Goal: Transaction & Acquisition: Download file/media

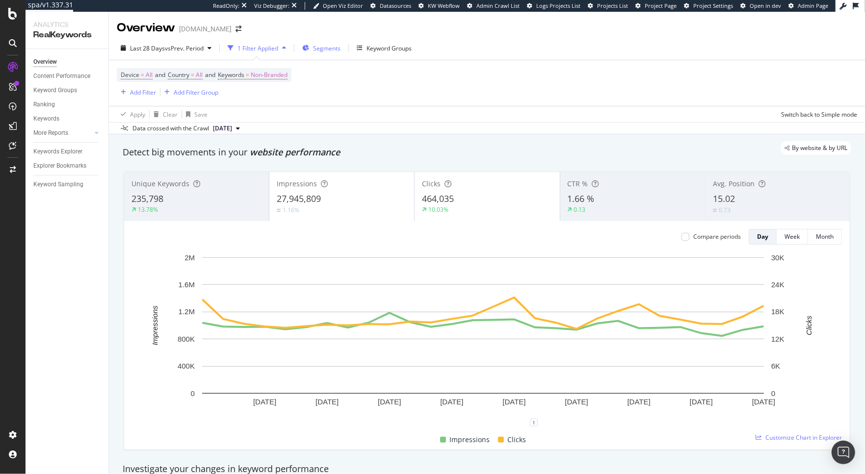
click at [320, 45] on span "Segments" at bounding box center [326, 48] width 27 height 8
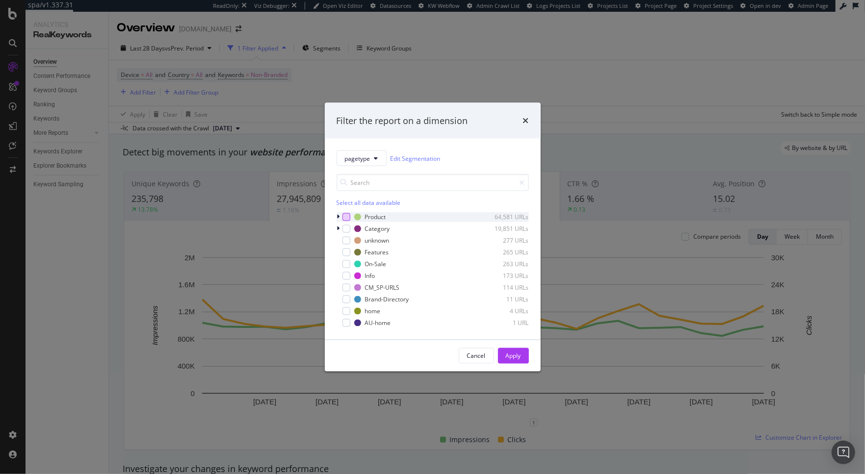
click at [343, 218] on div "modal" at bounding box center [346, 217] width 8 height 8
click at [344, 218] on icon "modal" at bounding box center [346, 217] width 4 height 5
click at [335, 217] on div "pagetype Edit Segmentation Select all data available Product 64,581 URLs Catego…" at bounding box center [433, 239] width 216 height 201
click at [338, 216] on icon "modal" at bounding box center [338, 217] width 3 height 6
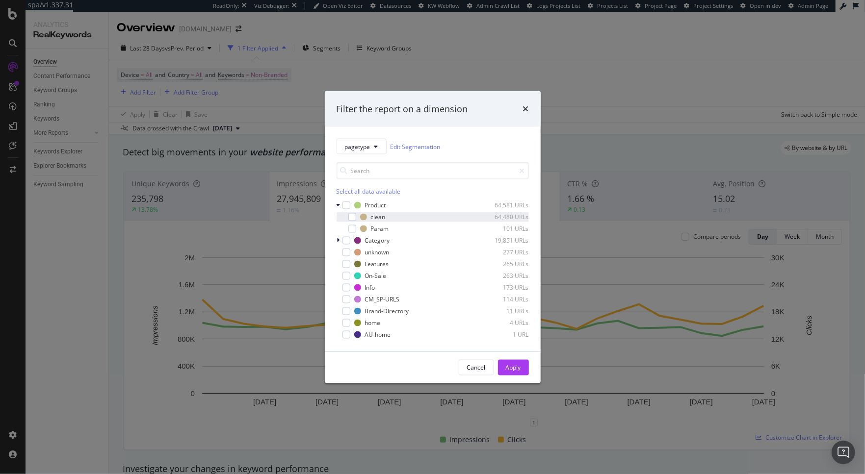
click at [346, 218] on div "modal" at bounding box center [345, 217] width 6 height 10
click at [516, 364] on div "Apply" at bounding box center [513, 367] width 15 height 8
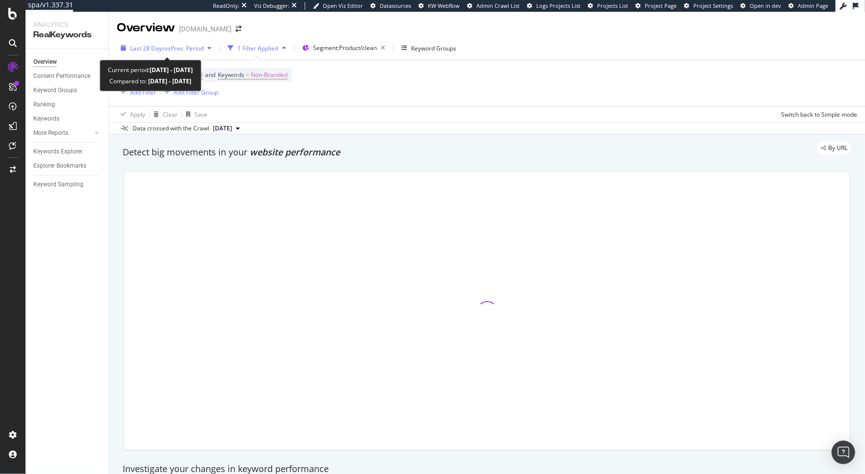
click at [195, 46] on span "vs Prev. Period" at bounding box center [184, 48] width 39 height 8
click at [178, 49] on span "vs Prev. Period" at bounding box center [184, 48] width 39 height 8
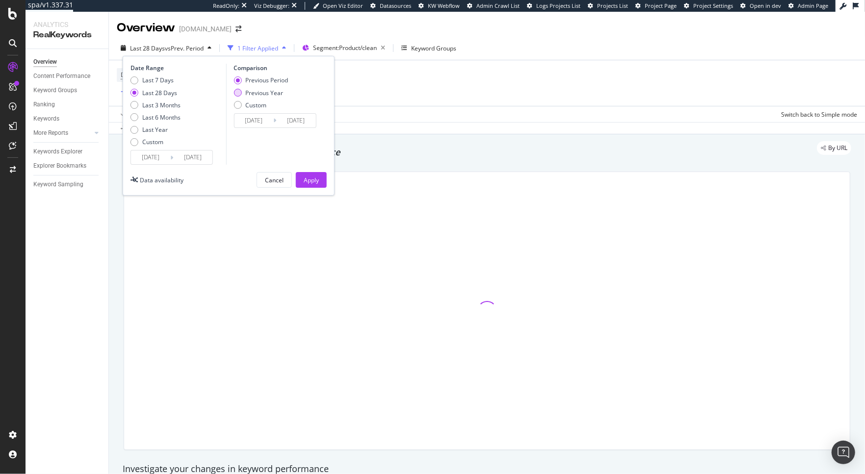
click at [254, 92] on div "Previous Year" at bounding box center [264, 93] width 38 height 8
type input "[DATE]"
click at [254, 92] on div "Previous Year" at bounding box center [264, 93] width 38 height 8
click at [316, 182] on div "Apply" at bounding box center [311, 180] width 15 height 8
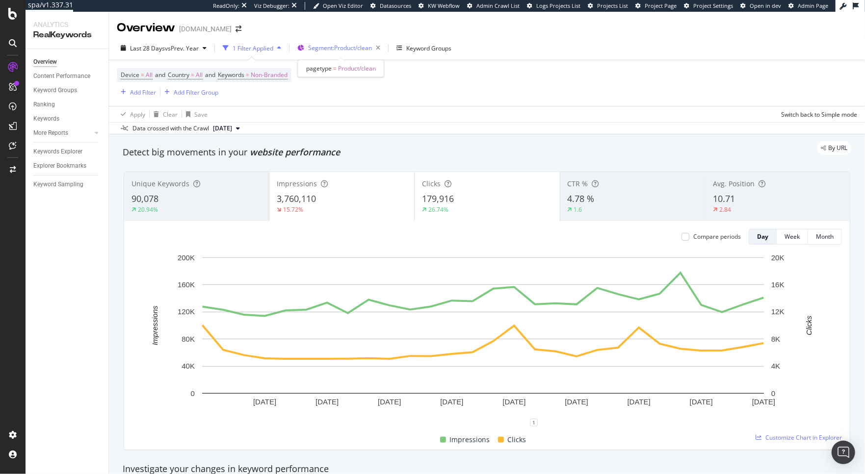
click at [345, 50] on span "Segment: Product/clean" at bounding box center [340, 48] width 64 height 8
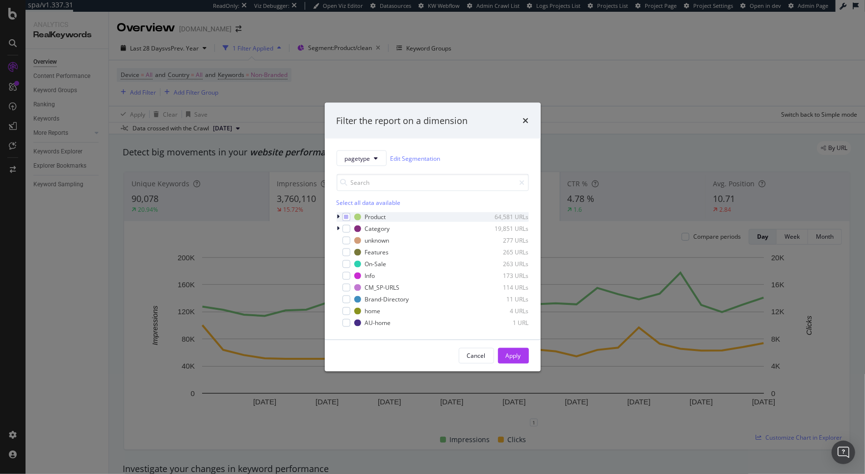
click at [337, 219] on icon "modal" at bounding box center [338, 217] width 3 height 6
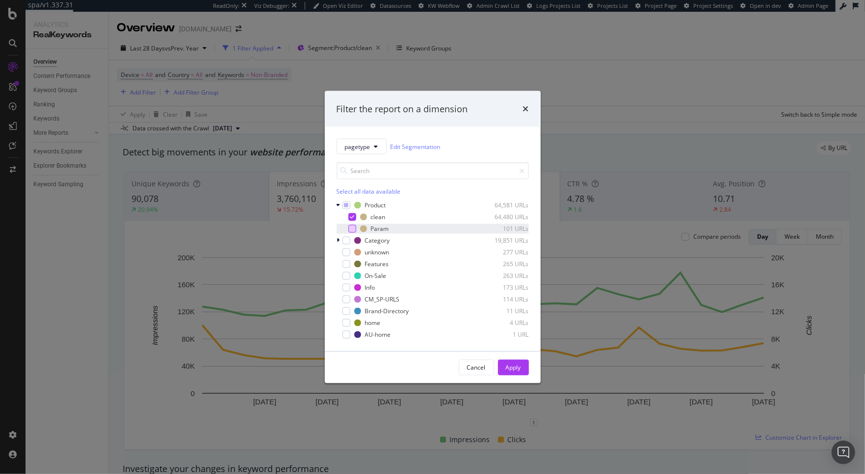
click at [351, 230] on div "modal" at bounding box center [352, 229] width 8 height 8
click at [516, 367] on div "Apply" at bounding box center [513, 367] width 15 height 8
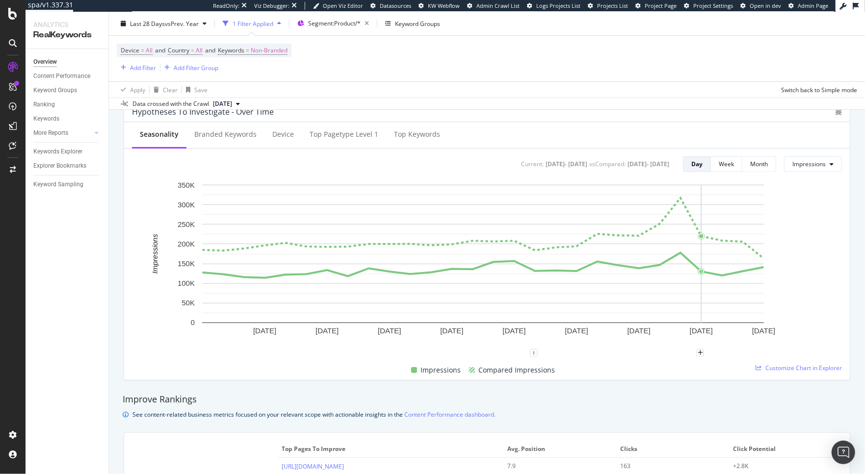
scroll to position [323, 0]
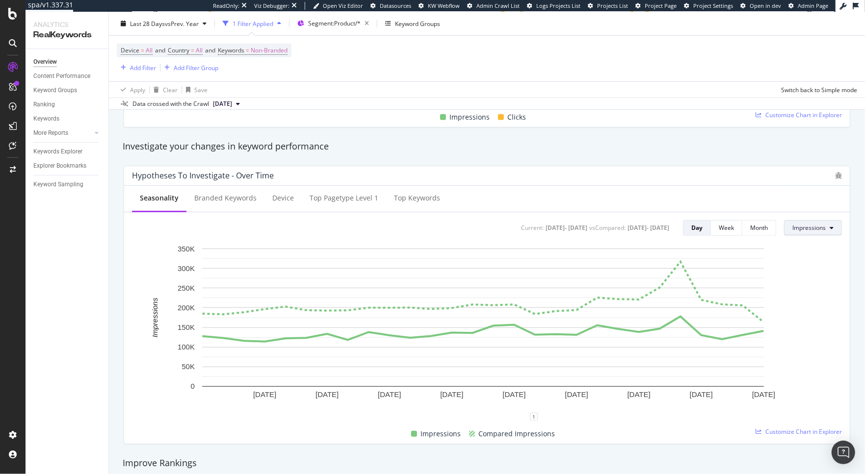
click at [812, 232] on button "Impressions" at bounding box center [813, 228] width 58 height 16
click at [803, 245] on span "Clicks" at bounding box center [807, 247] width 46 height 9
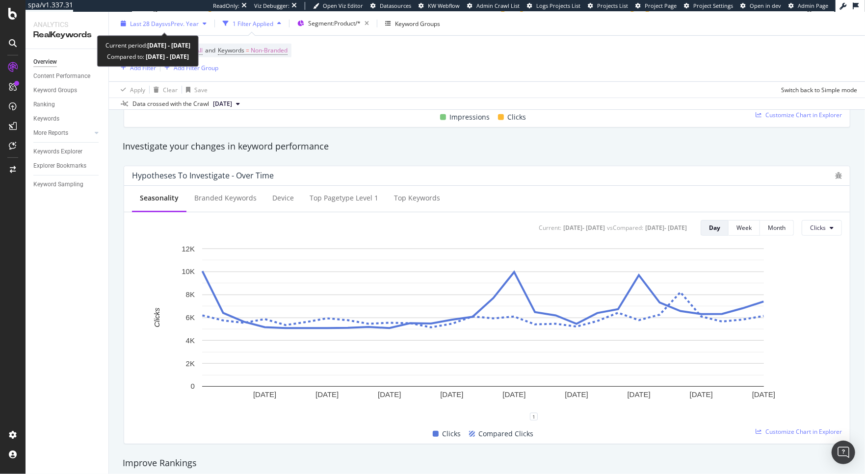
click at [186, 27] on span "vs Prev. Year" at bounding box center [182, 23] width 34 height 8
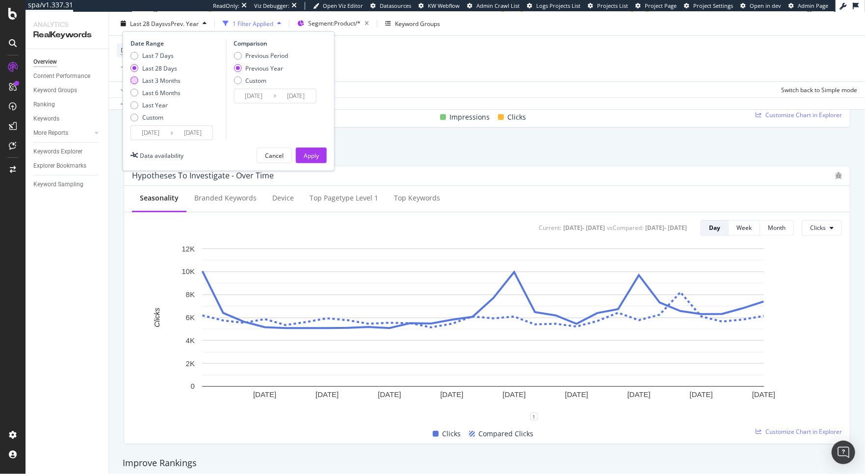
click at [163, 80] on div "Last 3 Months" at bounding box center [161, 80] width 38 height 8
type input "[DATE]"
click at [293, 154] on div "Cancel Apply" at bounding box center [292, 156] width 70 height 16
click at [309, 155] on div "Apply" at bounding box center [311, 155] width 15 height 8
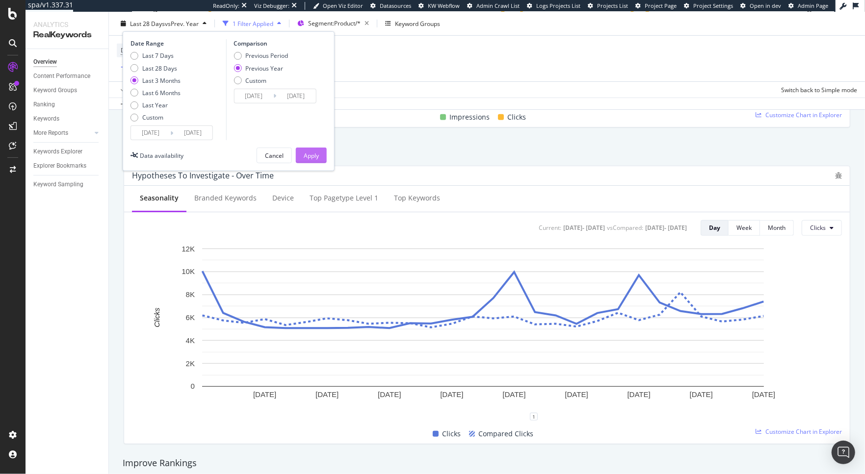
click at [309, 155] on div "Investigate your changes in keyword performance" at bounding box center [487, 146] width 738 height 23
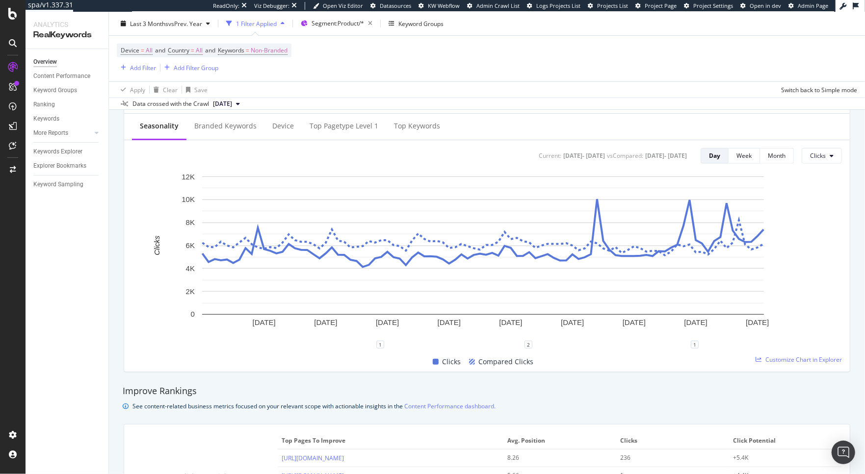
scroll to position [391, 0]
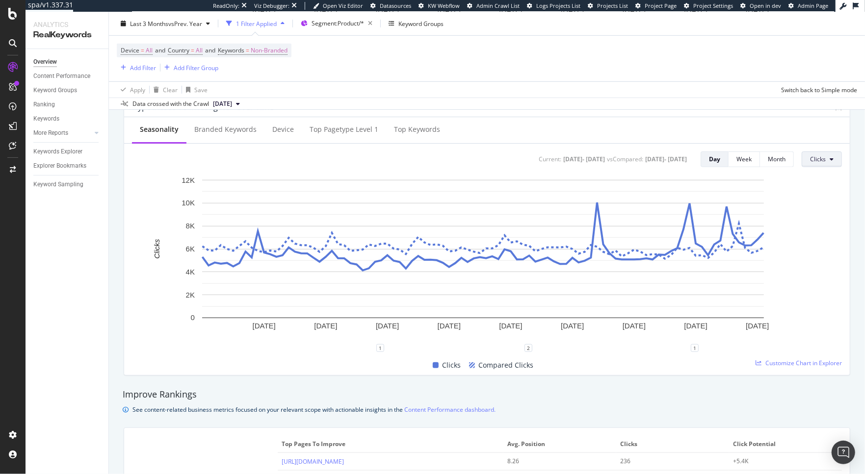
click at [814, 162] on span "Clicks" at bounding box center [818, 159] width 16 height 8
click at [815, 197] on span "Impressions" at bounding box center [825, 197] width 46 height 9
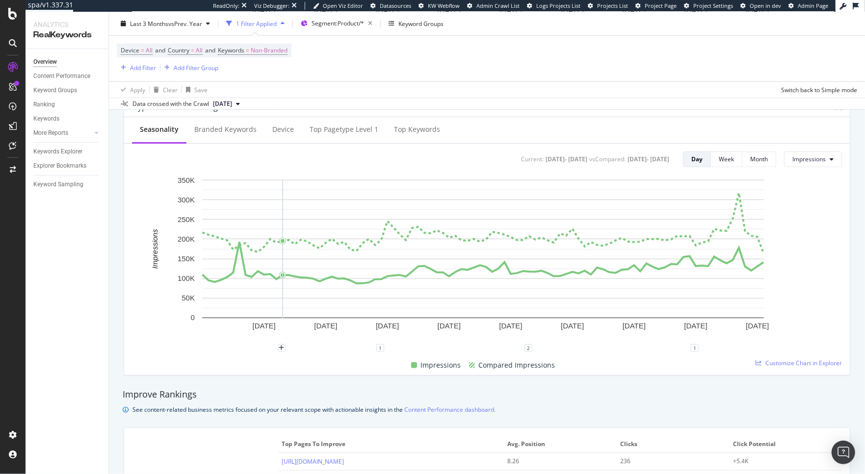
scroll to position [0, 0]
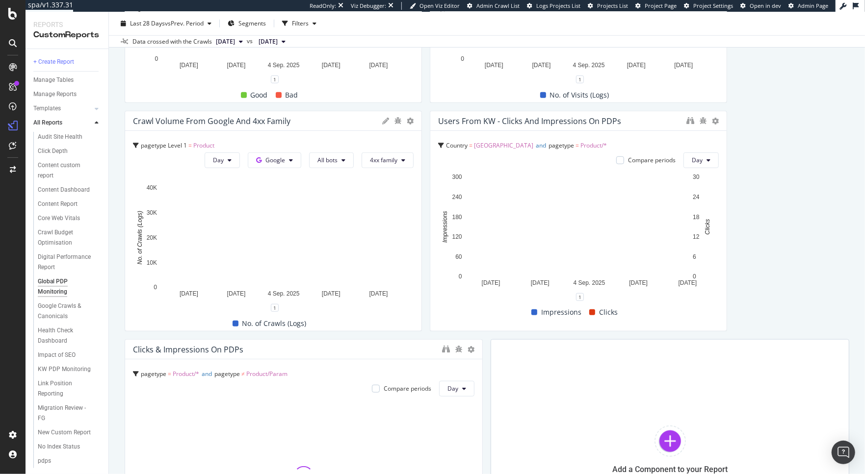
scroll to position [490, 0]
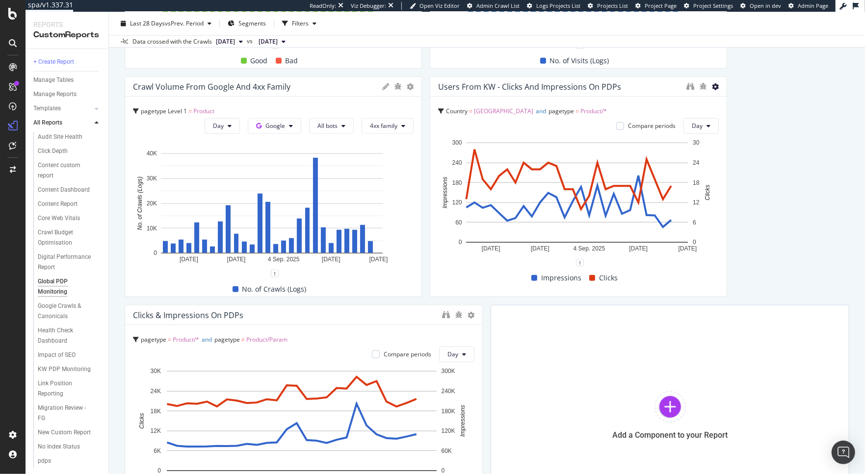
click at [712, 87] on icon at bounding box center [715, 86] width 7 height 7
click at [720, 103] on icon at bounding box center [719, 102] width 5 height 6
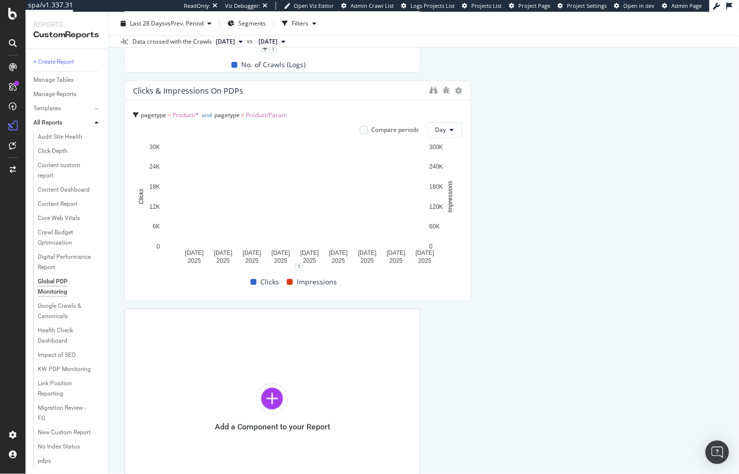
scroll to position [3, 0]
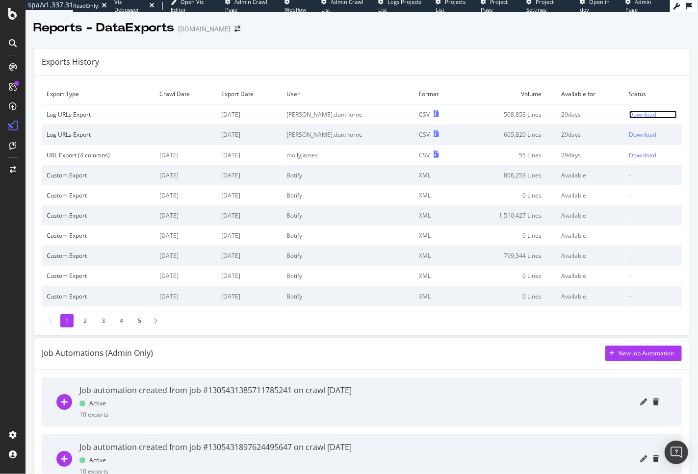
click at [628, 116] on div "Download" at bounding box center [642, 114] width 27 height 8
